Goal: Information Seeking & Learning: Learn about a topic

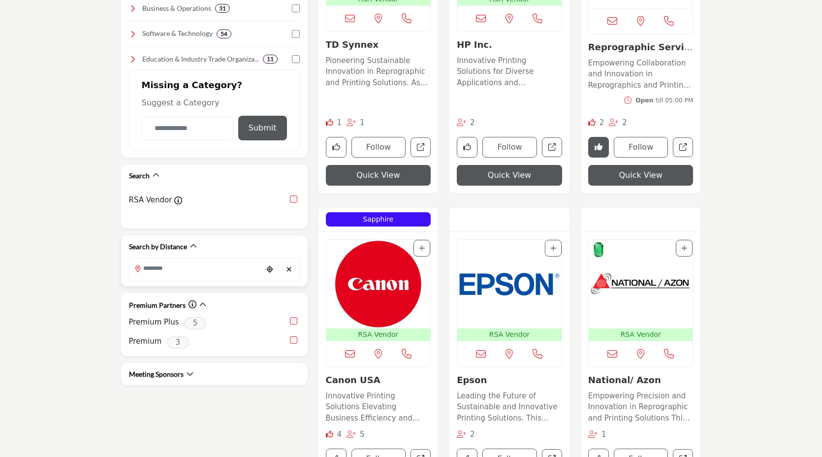
scroll to position [392, 0]
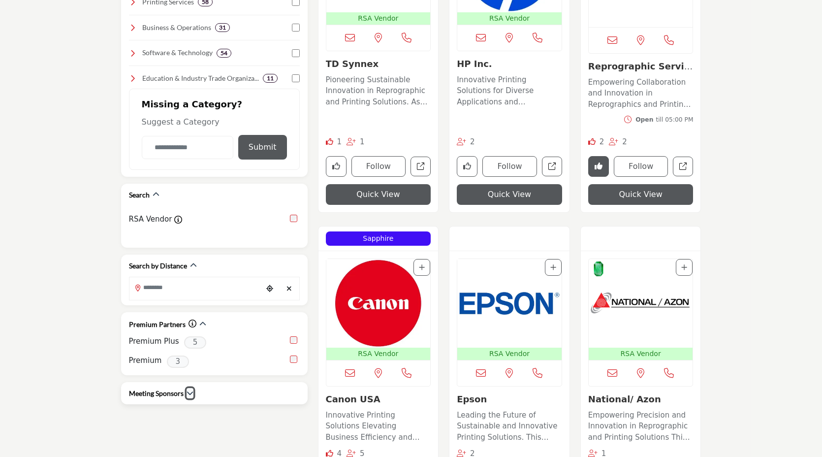
click at [189, 390] on icon "button" at bounding box center [190, 393] width 7 height 7
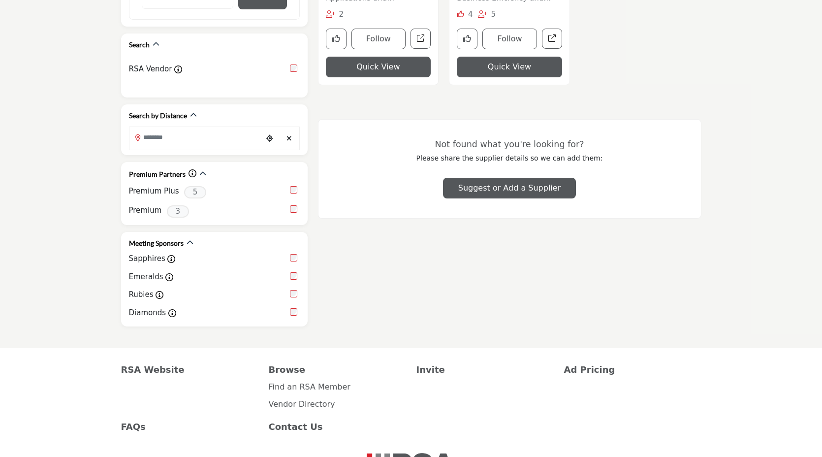
scroll to position [552, 0]
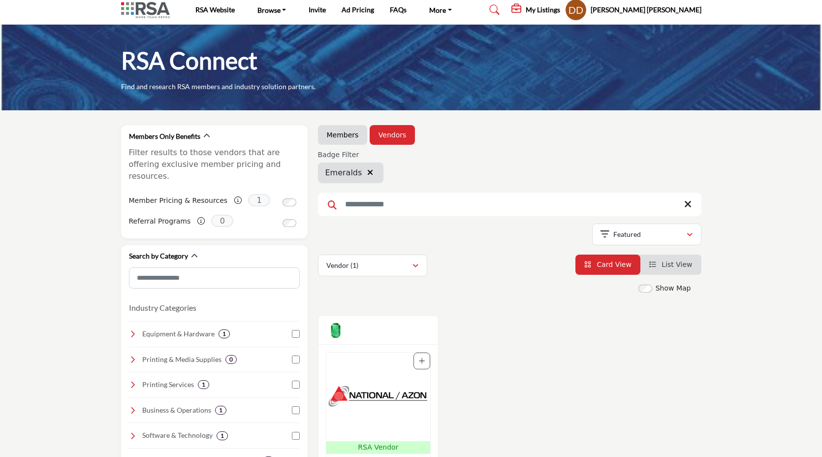
scroll to position [18, 0]
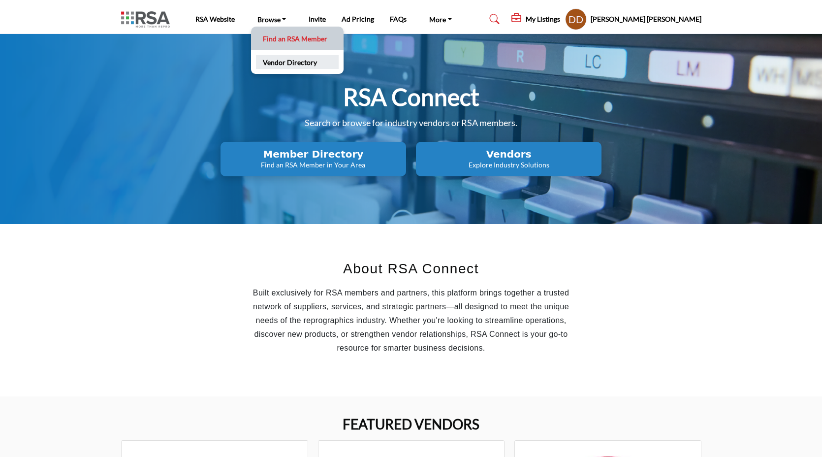
click at [272, 58] on link "Vendor Directory" at bounding box center [297, 62] width 83 height 14
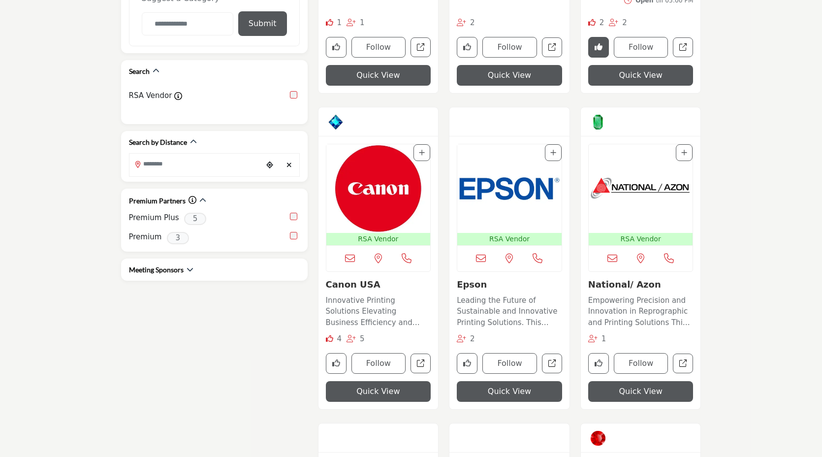
scroll to position [515, 0]
click at [180, 265] on h2 "Meeting Sponsors" at bounding box center [156, 270] width 55 height 10
click at [193, 266] on icon "button" at bounding box center [190, 269] width 7 height 7
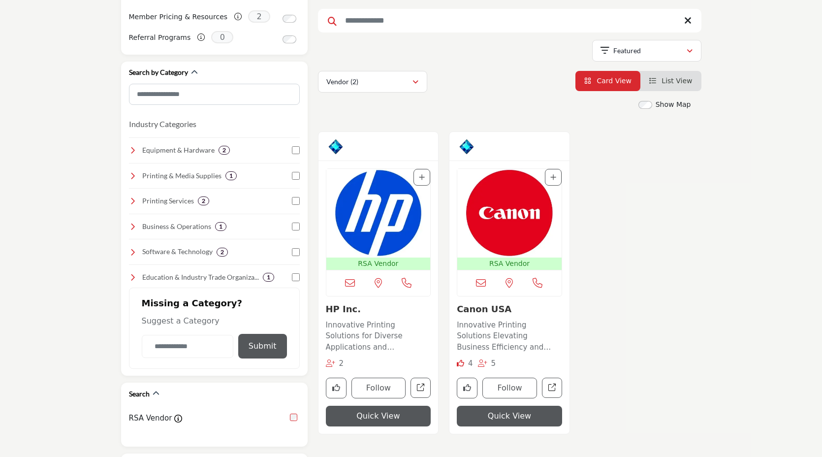
scroll to position [192, 0]
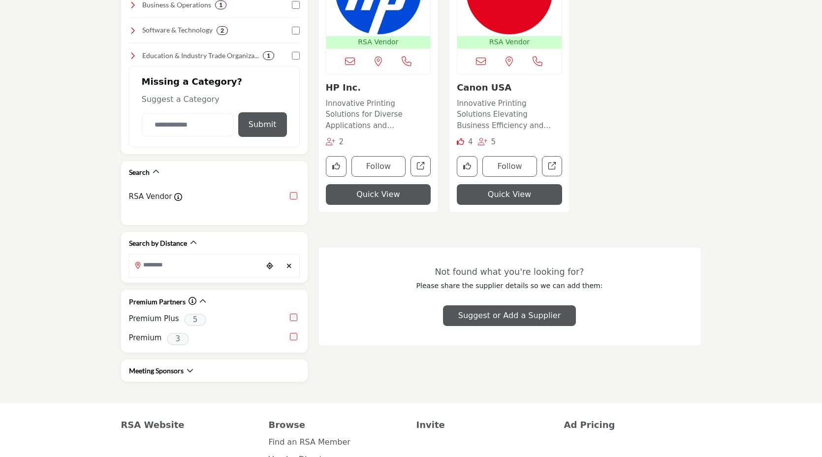
scroll to position [417, 0]
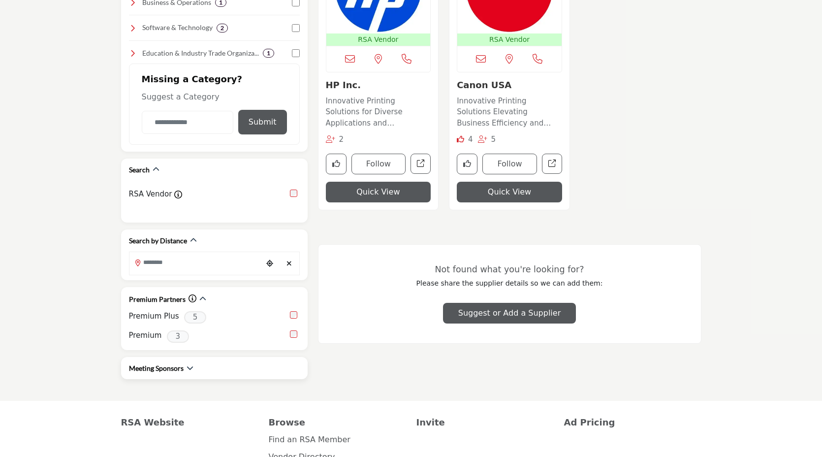
click at [178, 357] on div "Meeting Sponsors" at bounding box center [214, 368] width 171 height 23
click at [190, 364] on icon "button" at bounding box center [190, 367] width 7 height 7
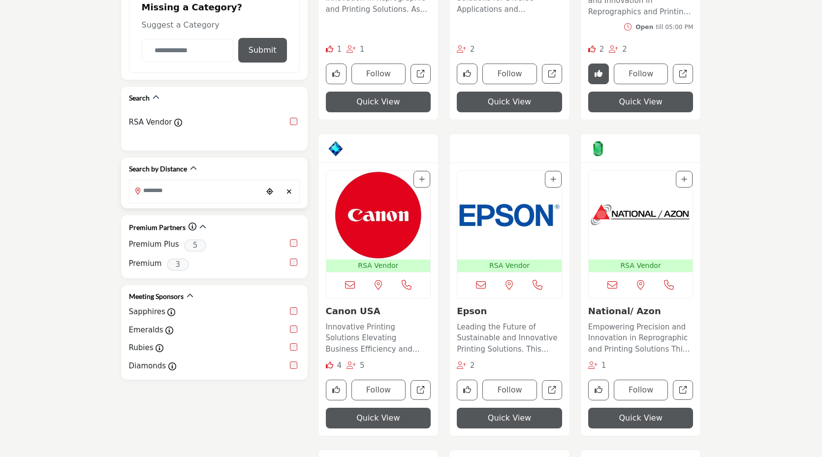
scroll to position [500, 0]
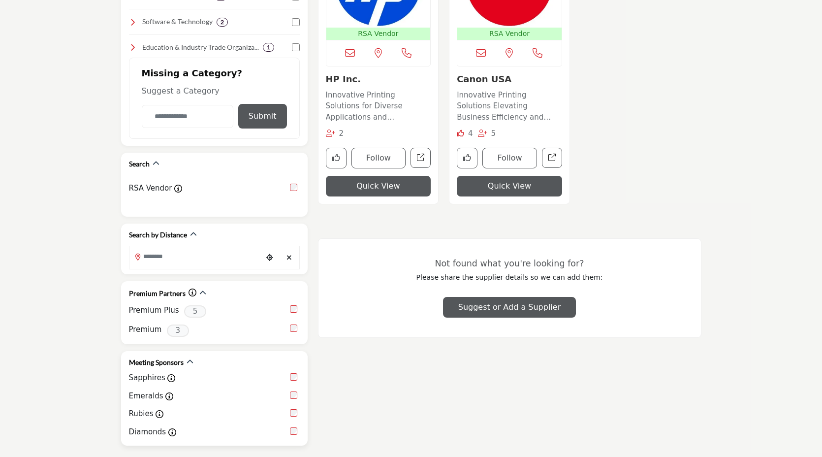
scroll to position [480, 0]
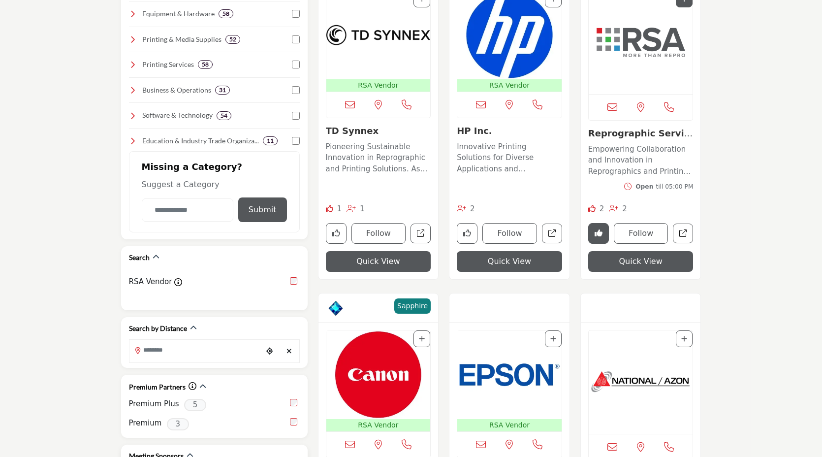
scroll to position [662, 0]
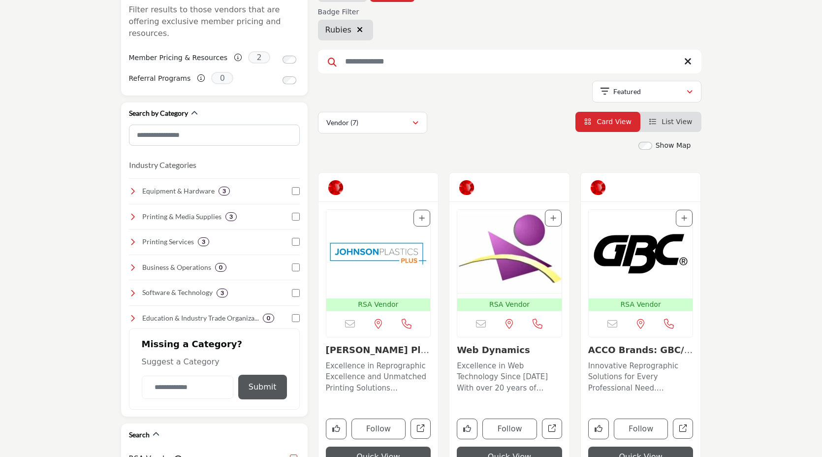
scroll to position [206, 0]
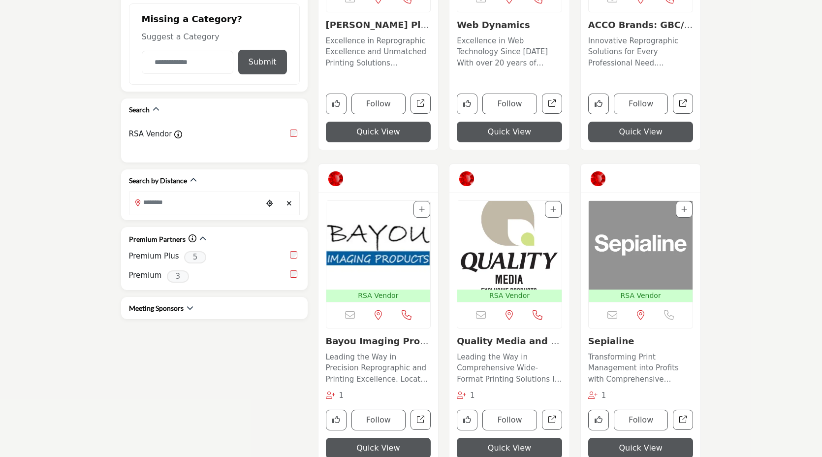
scroll to position [547, 0]
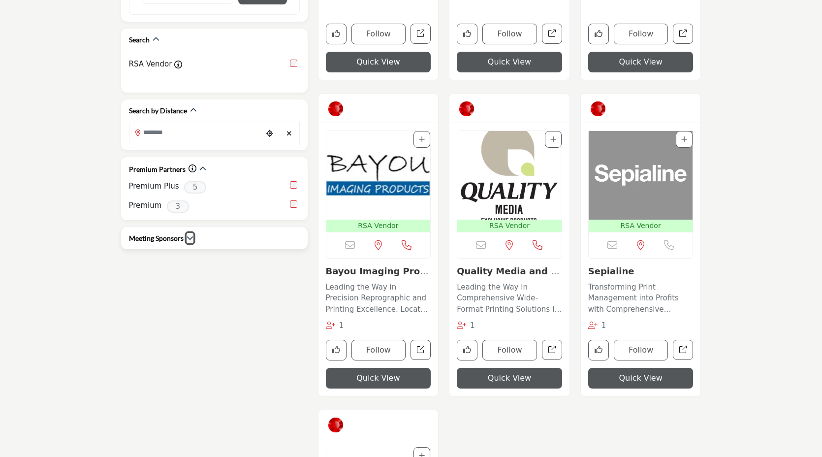
click at [191, 234] on icon "button" at bounding box center [190, 237] width 7 height 7
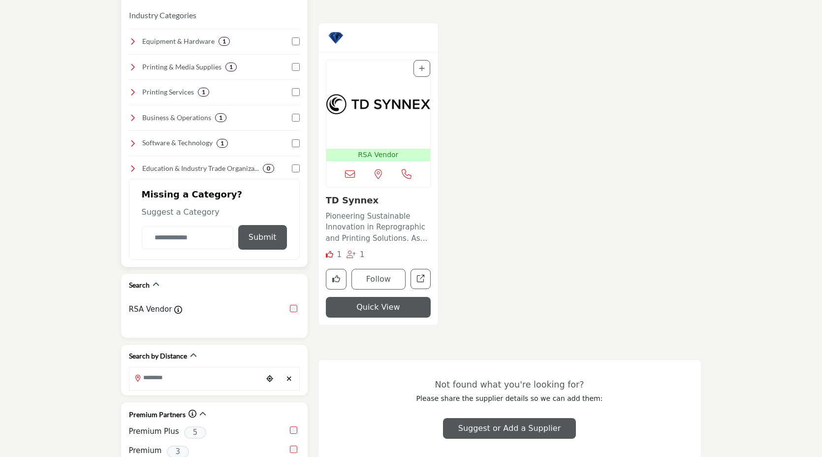
scroll to position [298, 0]
